Goal: Transaction & Acquisition: Purchase product/service

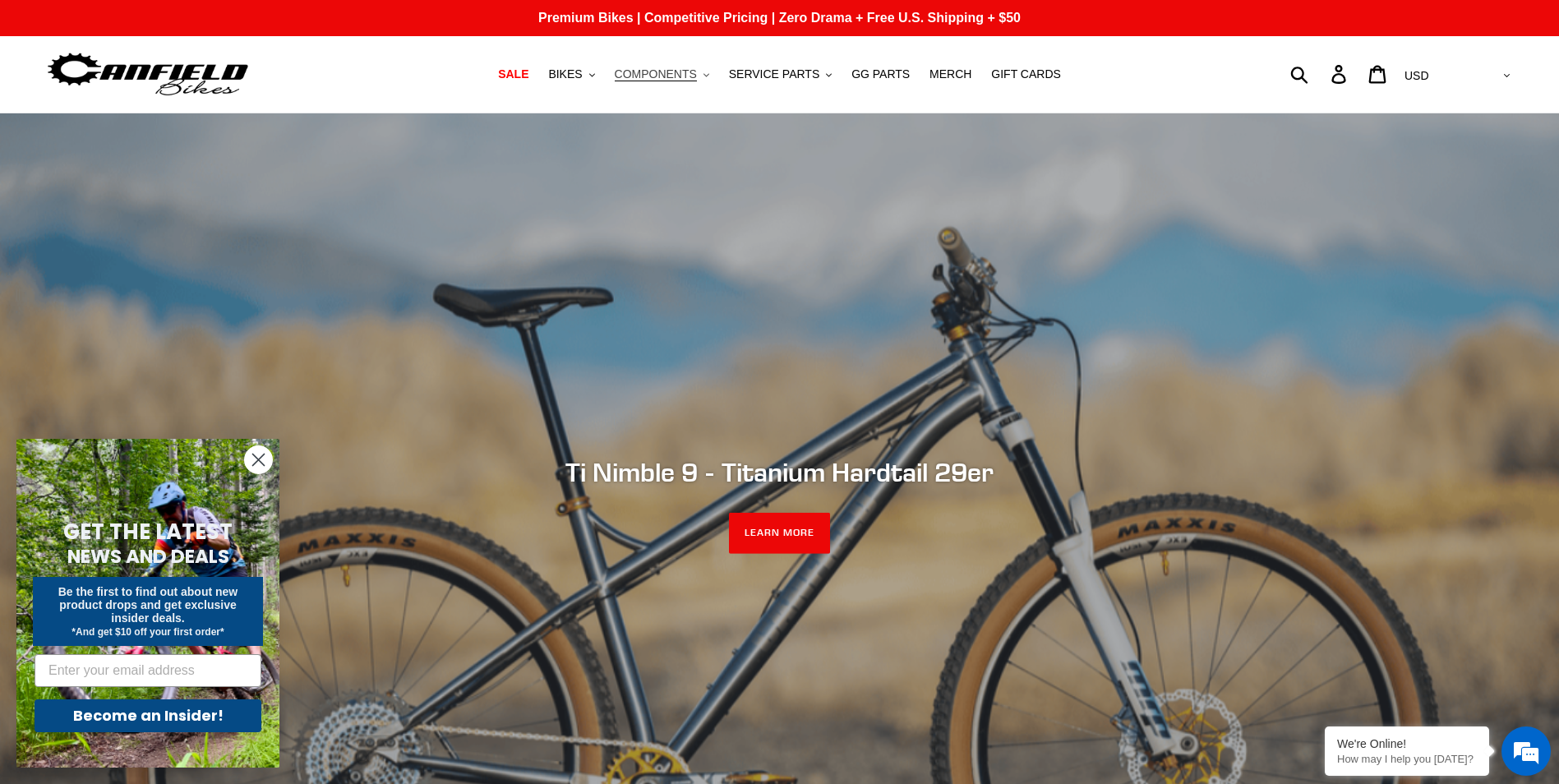
click at [659, 68] on span "COMPONENTS" at bounding box center [655, 74] width 82 height 14
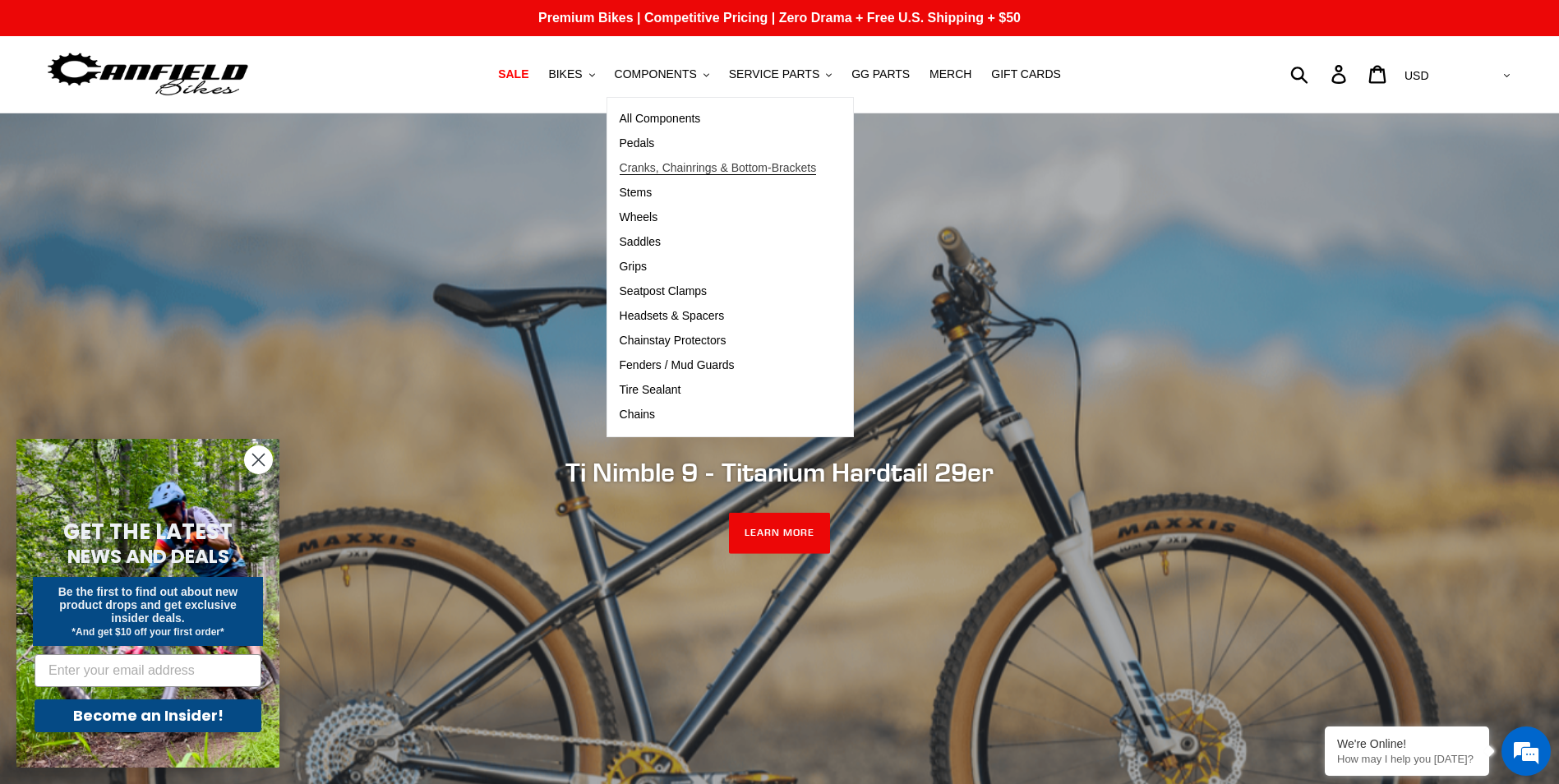
click at [652, 167] on span "Cranks, Chainrings & Bottom-Brackets" at bounding box center [718, 168] width 198 height 14
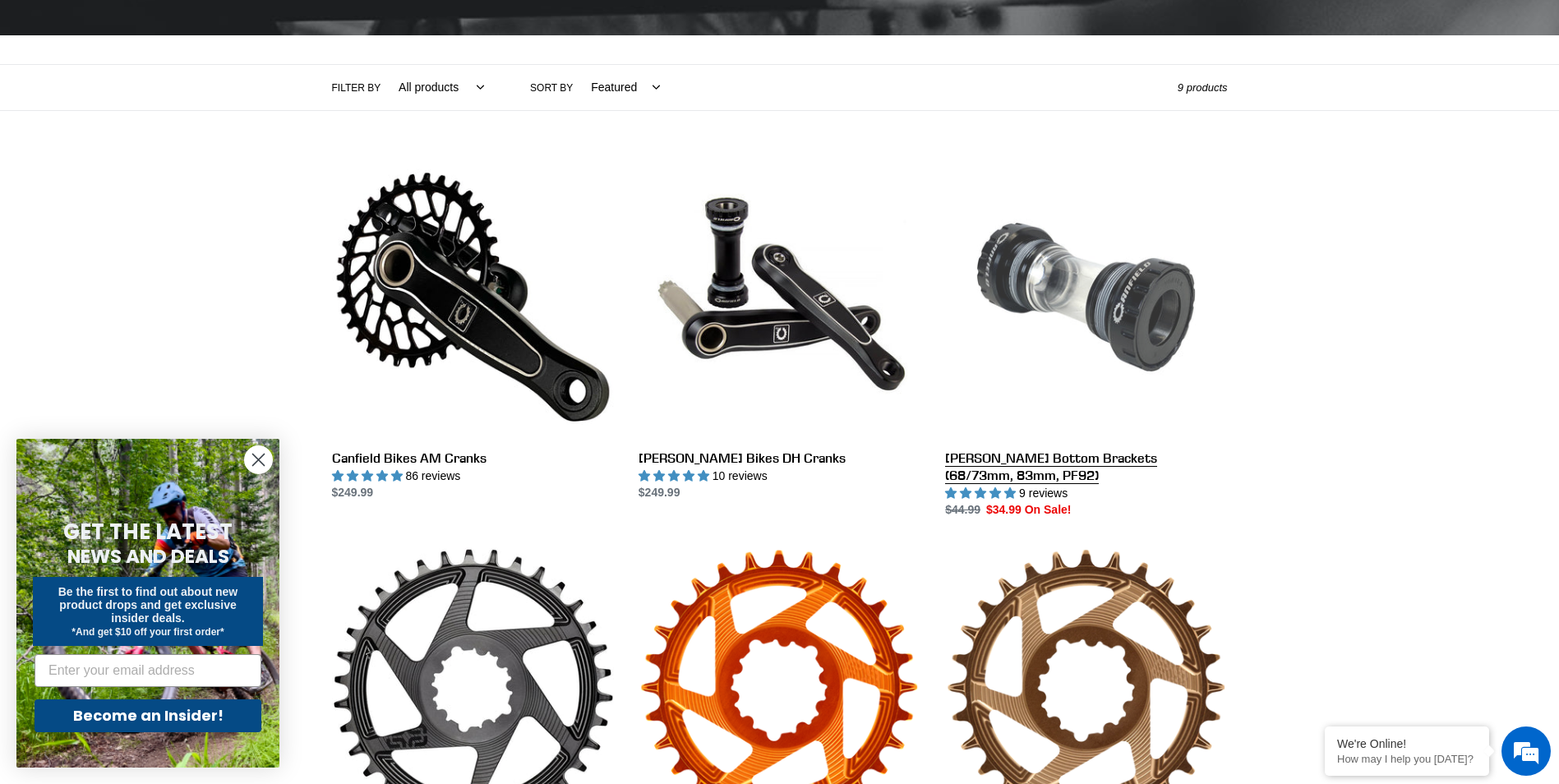
scroll to position [328, 0]
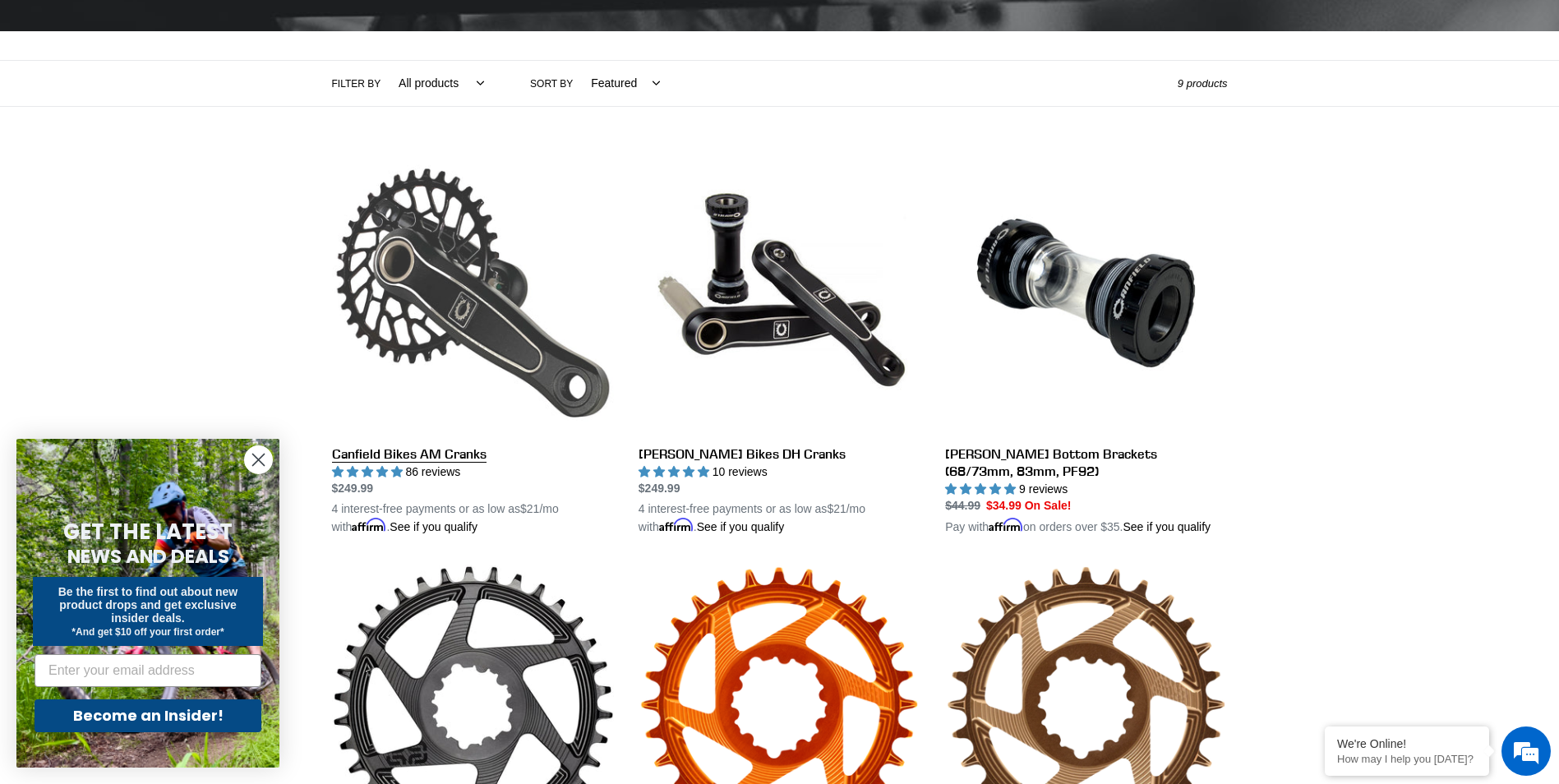
click at [430, 451] on link "Canfield Bikes AM Cranks" at bounding box center [473, 344] width 282 height 385
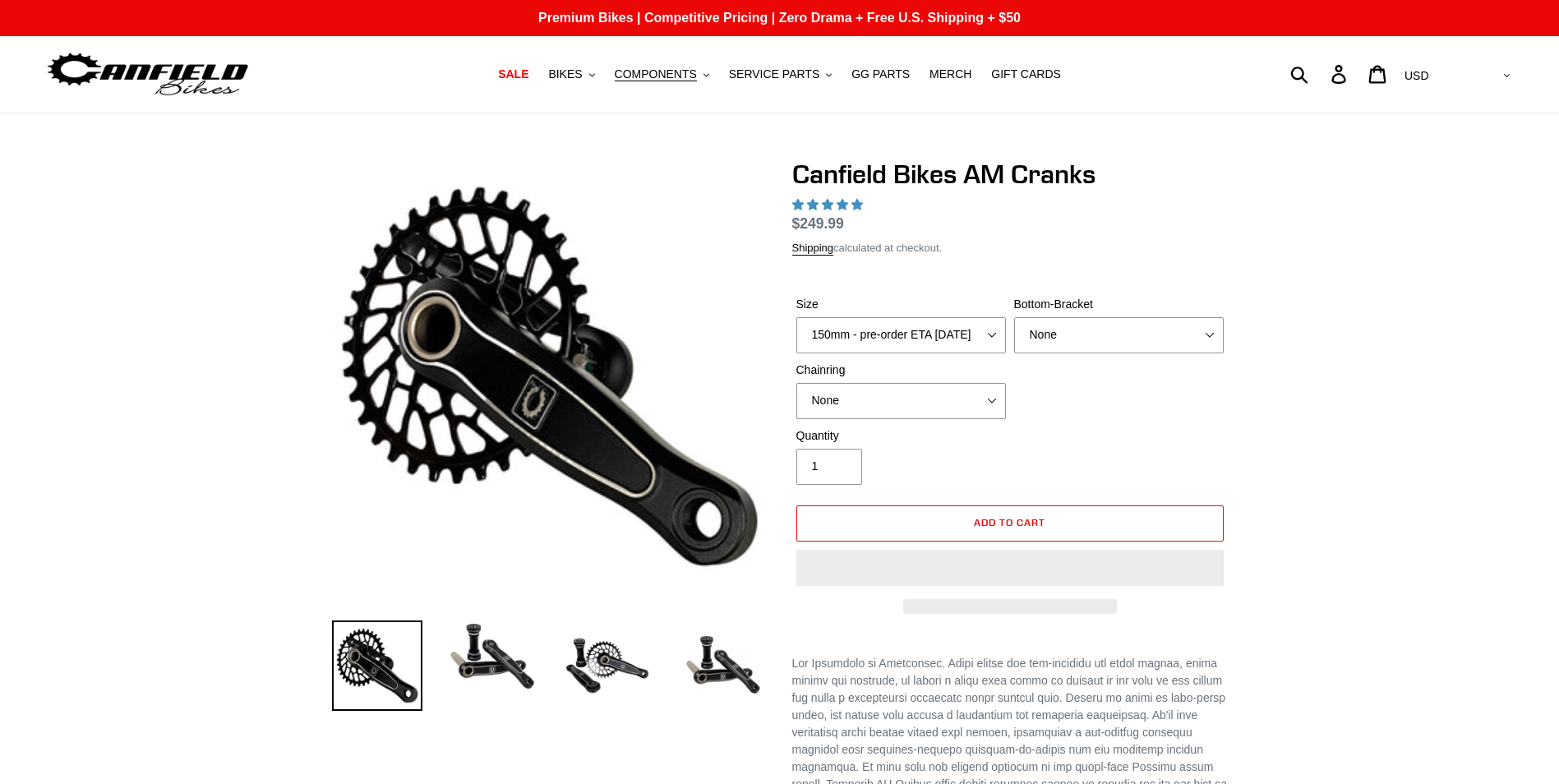
select select "highest-rating"
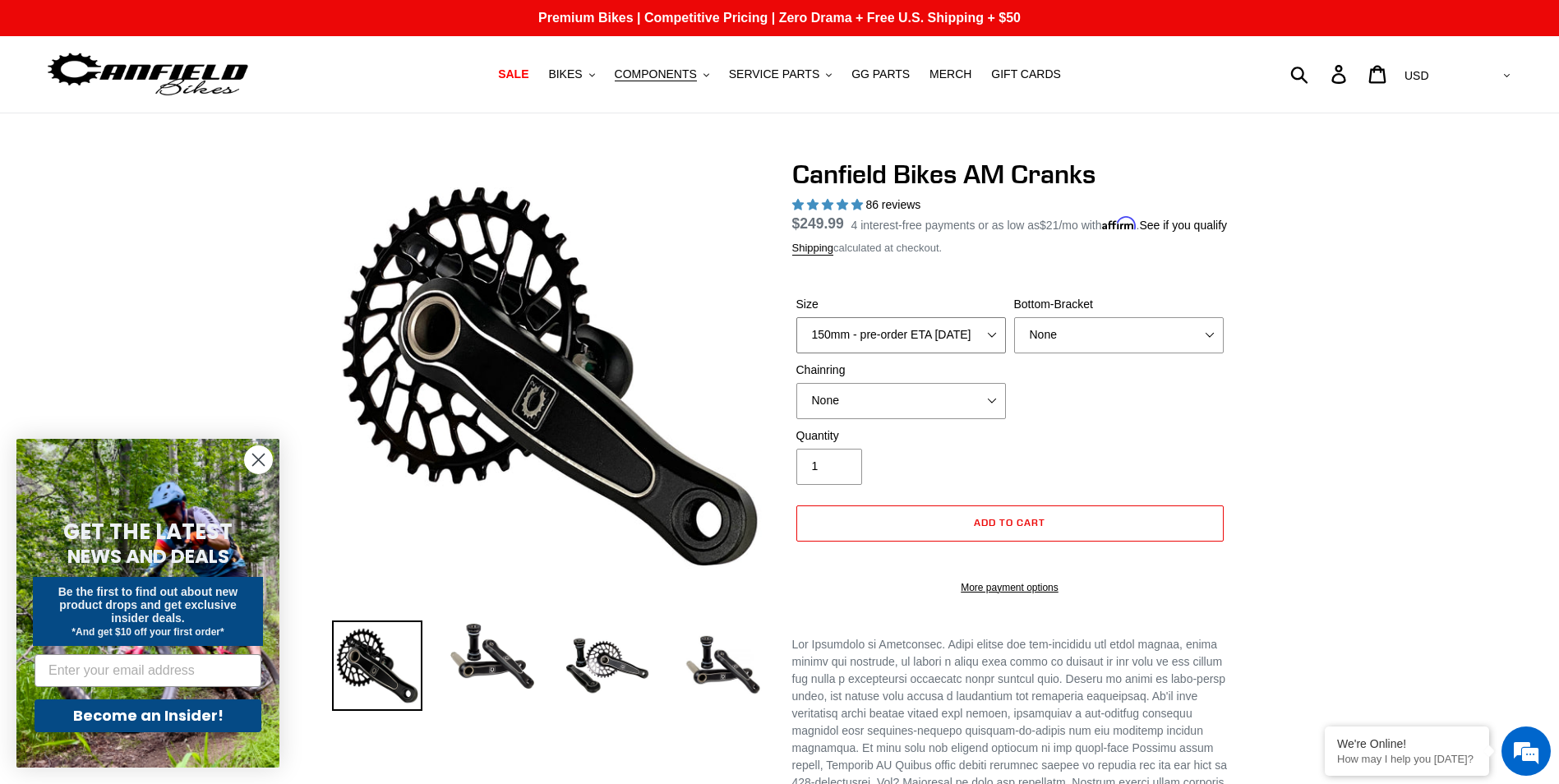
click at [939, 354] on select "150mm - pre-order ETA 9/30/25 155mm - pre-order ETA 9/30/25 160mm - pre-order E…" at bounding box center [901, 335] width 209 height 36
click at [796, 336] on select "150mm - pre-order ETA 9/30/25 155mm - pre-order ETA 9/30/25 160mm - pre-order E…" at bounding box center [901, 335] width 209 height 36
click at [945, 350] on select "150mm - pre-order ETA 9/30/25 155mm - pre-order ETA 9/30/25 160mm - pre-order E…" at bounding box center [901, 335] width 209 height 36
select select "165mm - pre-order ETA 9/30/25"
click at [796, 336] on select "150mm - pre-order ETA 9/30/25 155mm - pre-order ETA 9/30/25 160mm - pre-order E…" at bounding box center [901, 335] width 209 height 36
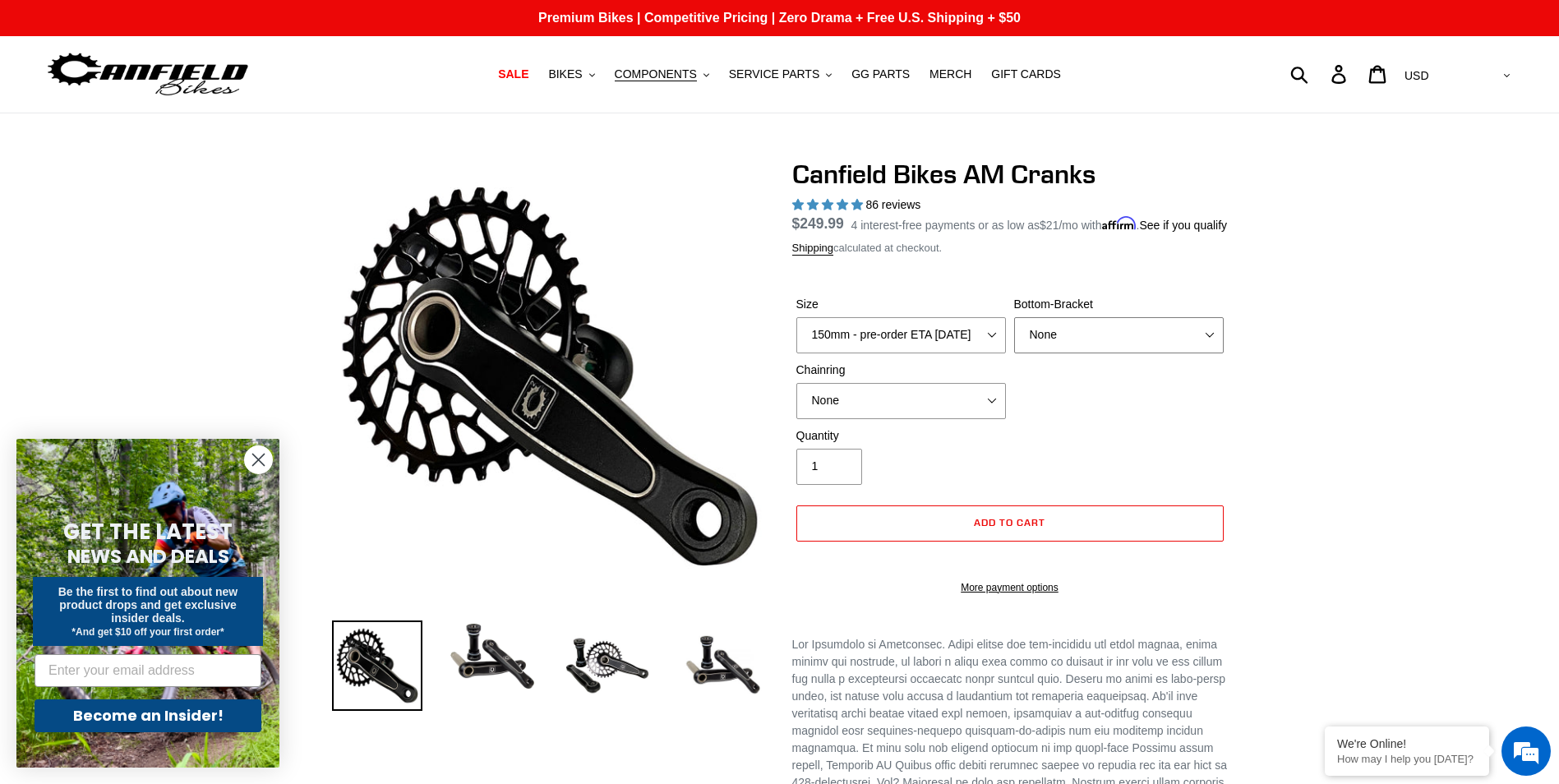
click at [1076, 354] on select "None BSA Threaded 68/73mm Press Fit PF92" at bounding box center [1118, 335] width 209 height 36
click at [1014, 336] on select "None BSA Threaded 68/73mm Press Fit PF92" at bounding box center [1118, 335] width 209 height 36
click at [908, 419] on select "None 30t Round (Boost 148) 30t Oval (Boost 148) 32t Round (Boost 148) 32t Oval …" at bounding box center [901, 401] width 209 height 36
click at [796, 402] on select "None 30t Round (Boost 148) 30t Oval (Boost 148) 32t Round (Boost 148) 32t Oval …" at bounding box center [901, 401] width 209 height 36
click at [516, 662] on img at bounding box center [492, 657] width 90 height 73
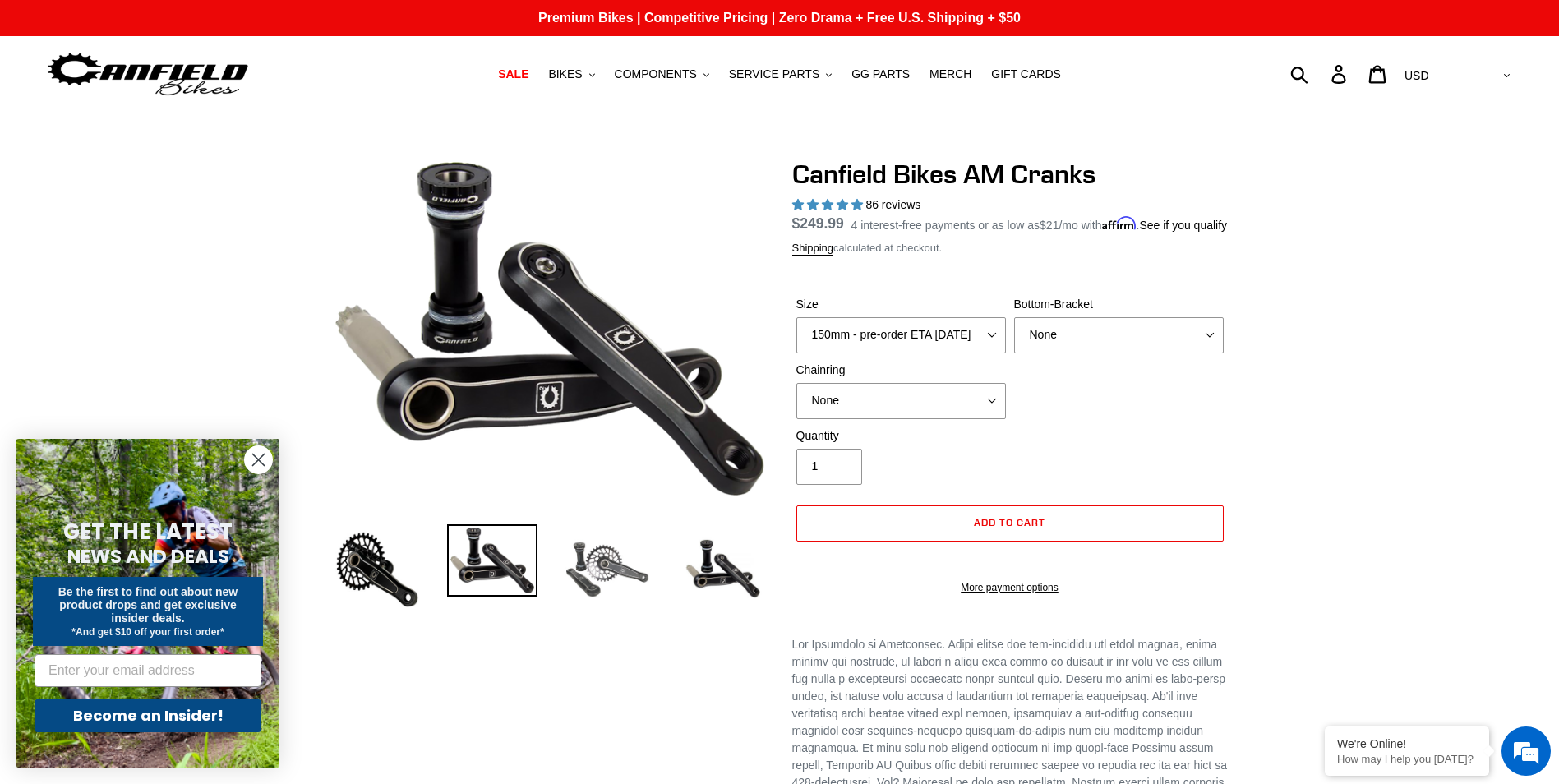
click at [604, 580] on img at bounding box center [607, 569] width 90 height 90
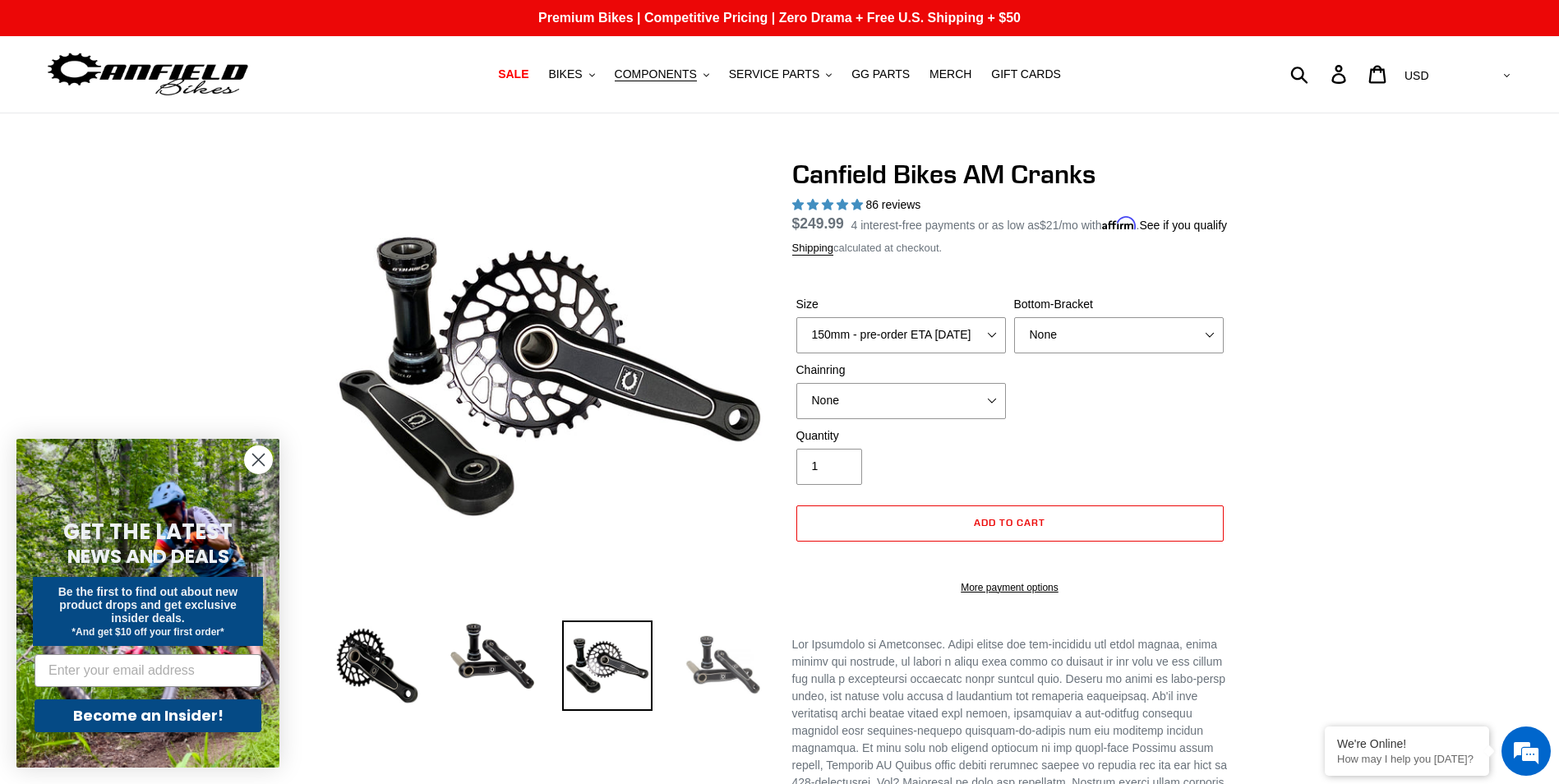
click at [690, 673] on img at bounding box center [722, 665] width 90 height 90
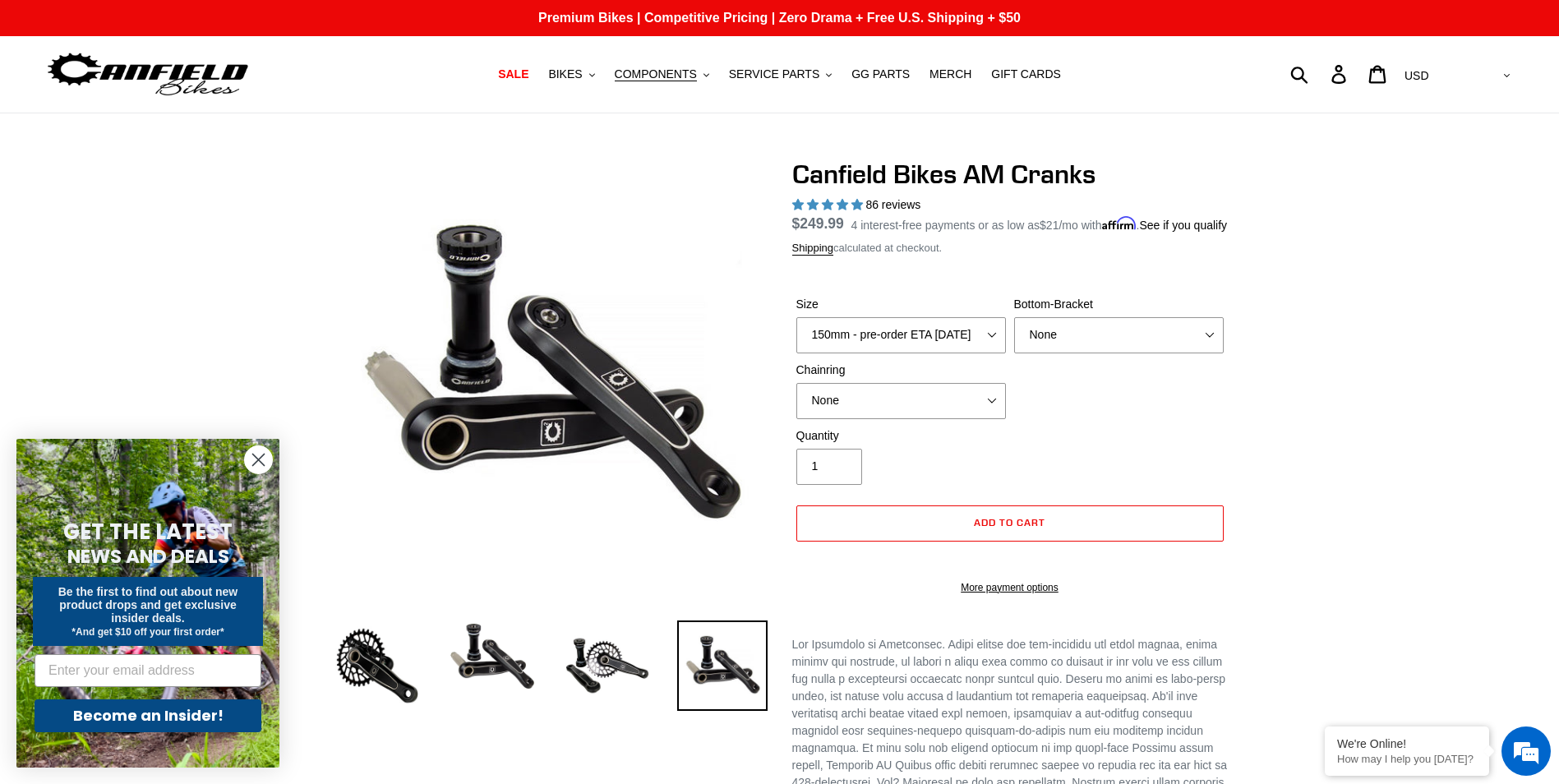
click at [268, 461] on circle "Close dialog" at bounding box center [258, 460] width 27 height 27
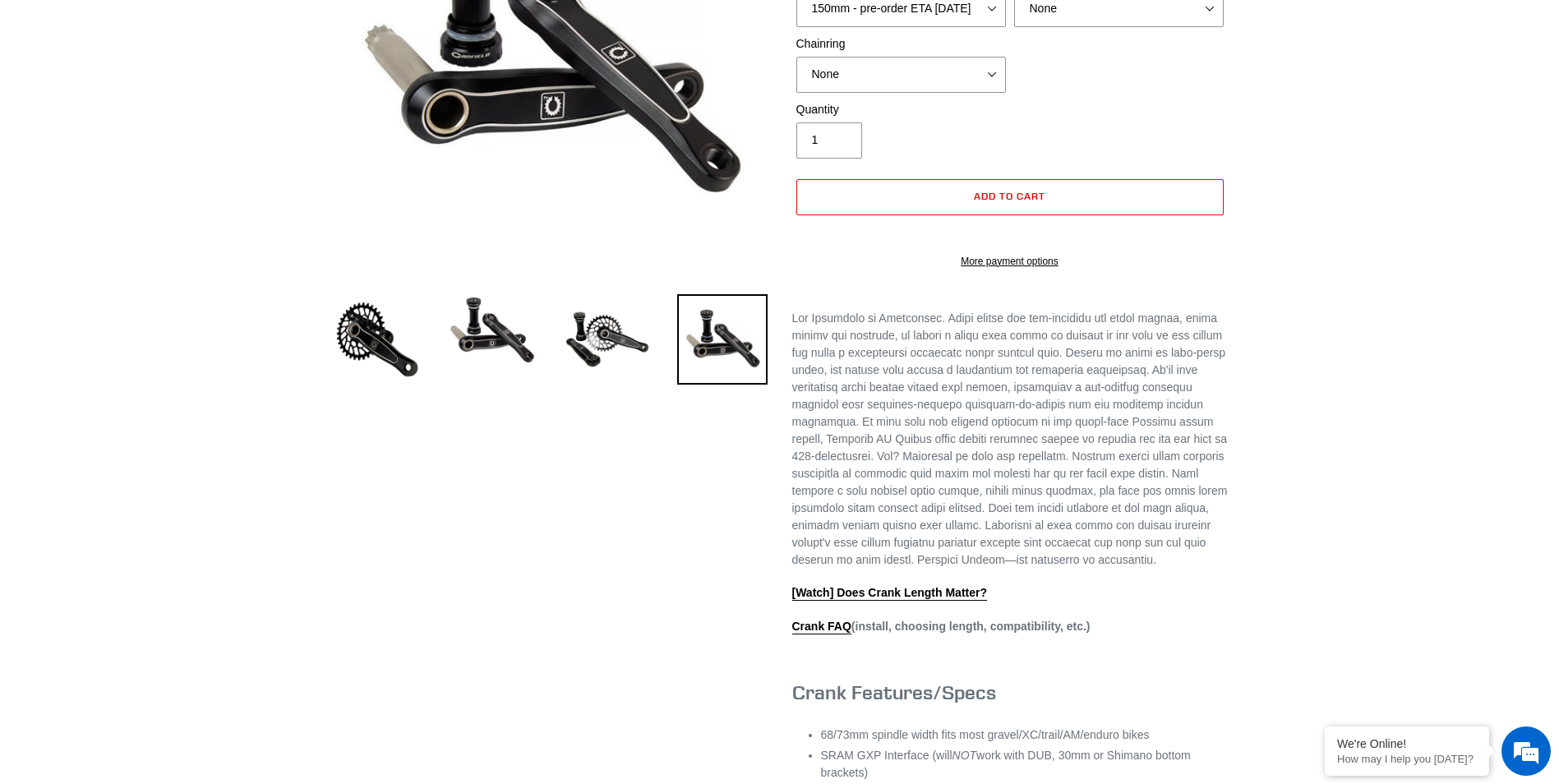
scroll to position [246, 0]
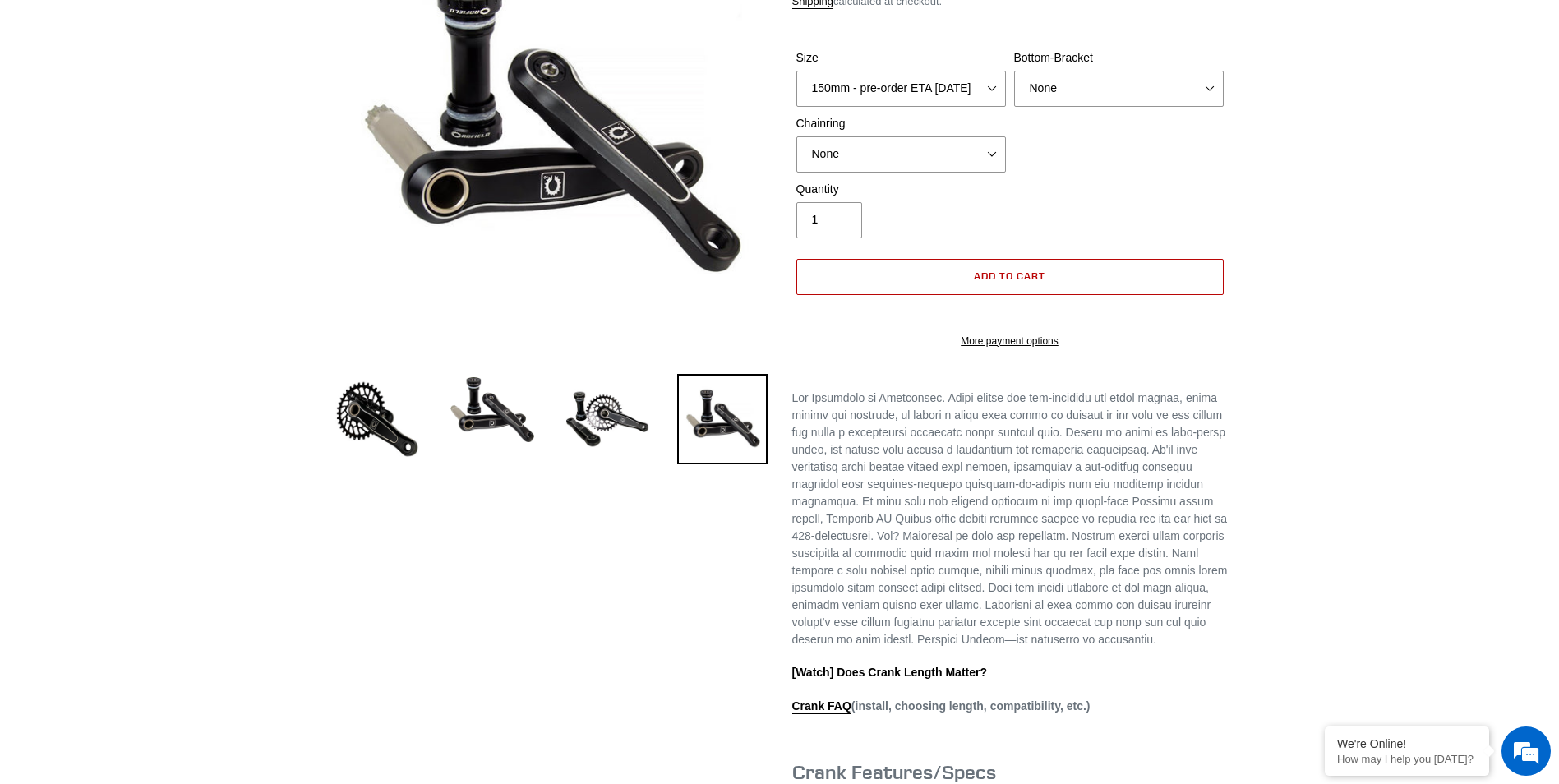
click at [1129, 295] on button "Add to cart" at bounding box center [1010, 277] width 427 height 36
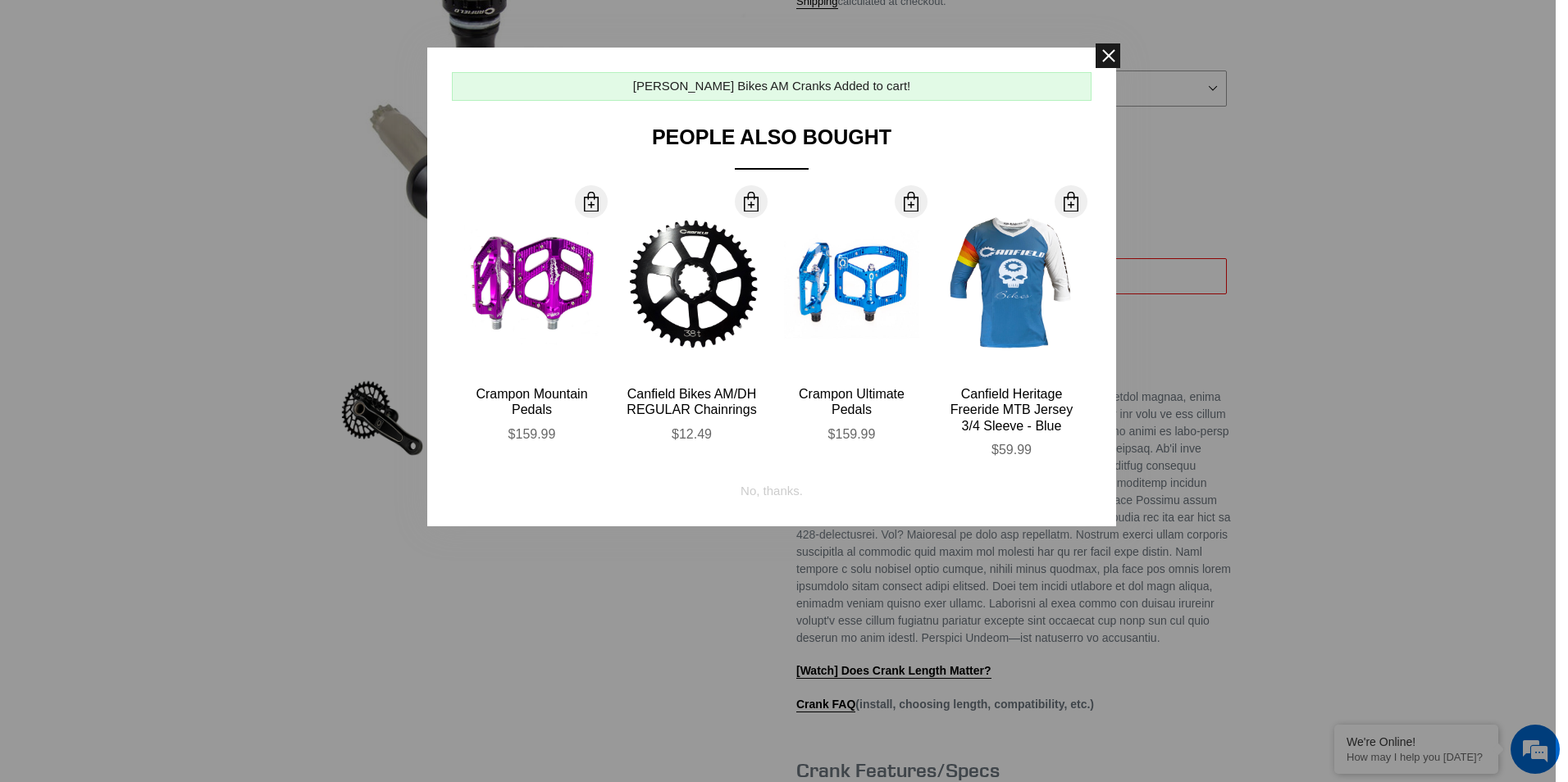
click at [1105, 60] on span at bounding box center [1107, 56] width 24 height 24
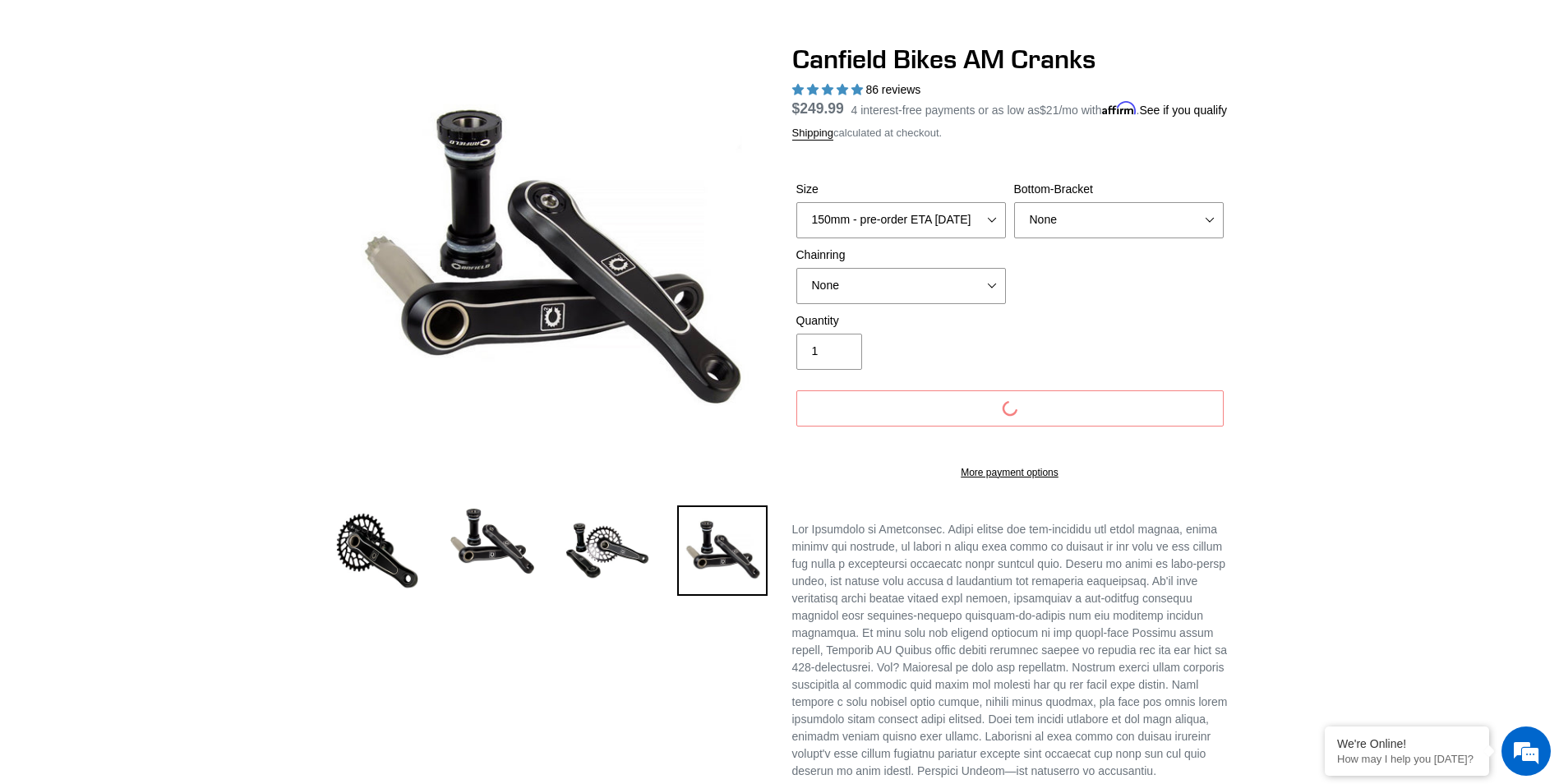
scroll to position [0, 0]
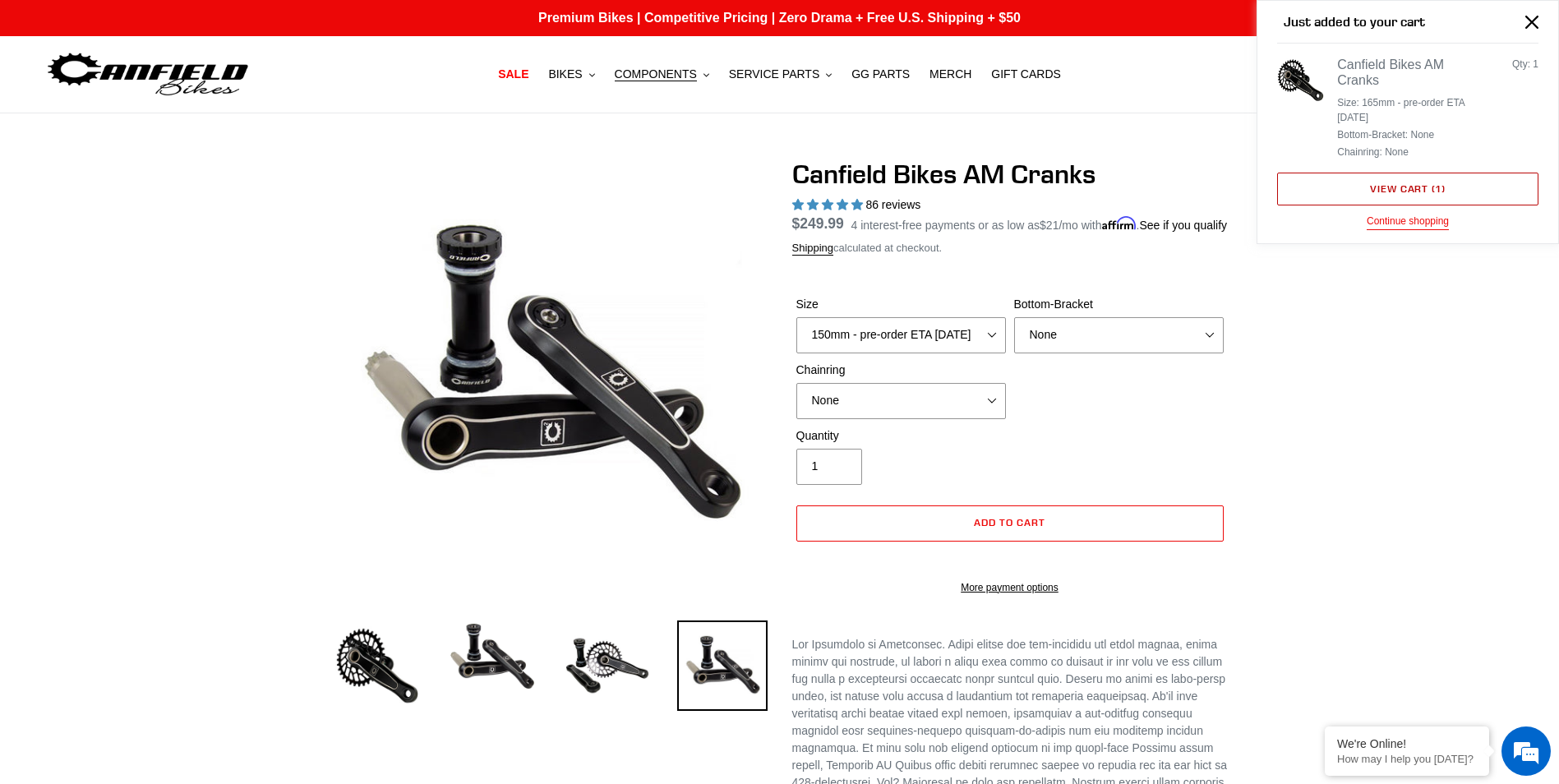
click at [1362, 192] on link "View cart ( 1 )" at bounding box center [1408, 188] width 262 height 33
